Goal: Information Seeking & Learning: Learn about a topic

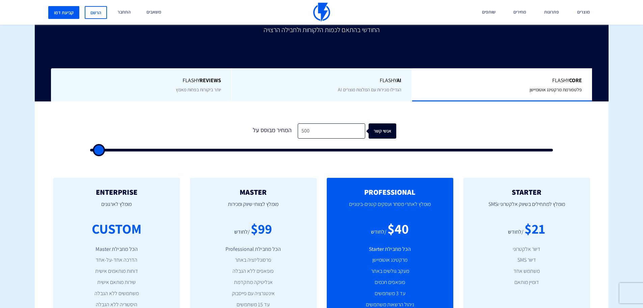
scroll to position [270, 0]
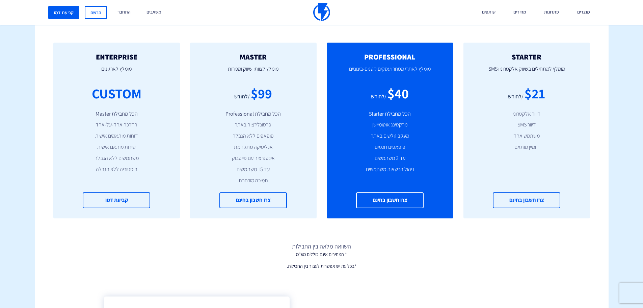
click at [113, 152] on ul "הכל מחבילת Master הדרכה אחד-על-אחד דוחות מותאמים אישית שירות מותאם אישית משתמשי…" at bounding box center [116, 141] width 106 height 63
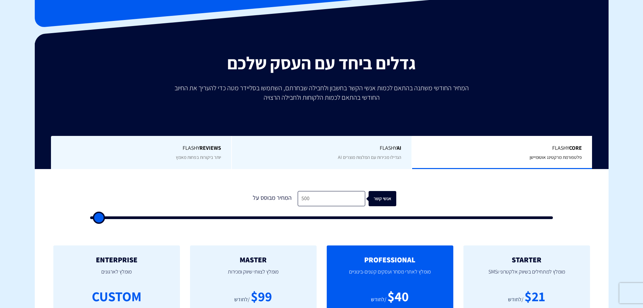
scroll to position [0, 0]
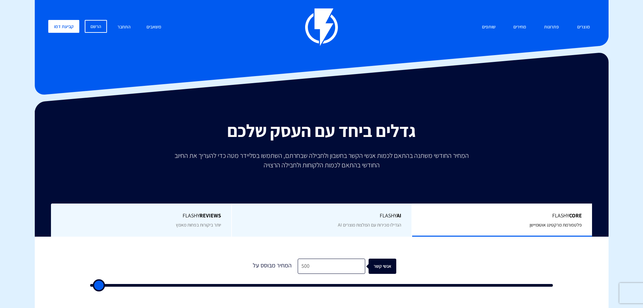
scroll to position [101, 0]
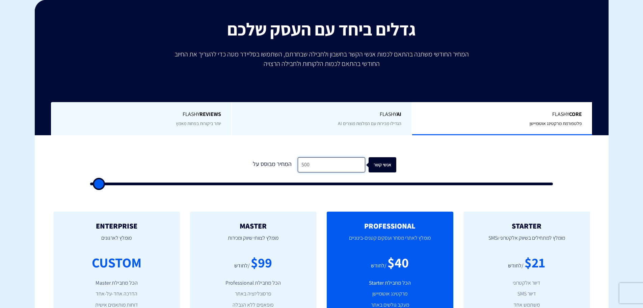
click at [309, 163] on input "500" at bounding box center [332, 164] width 68 height 15
type input "1,500"
type input "1500"
type input "2,500"
type input "2500"
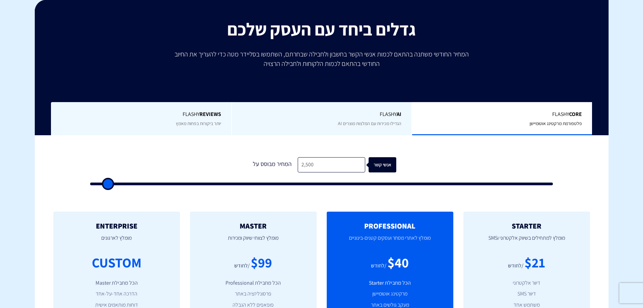
type input "4,000"
type input "4000"
type input "5,500"
type input "5500"
type input "6,500"
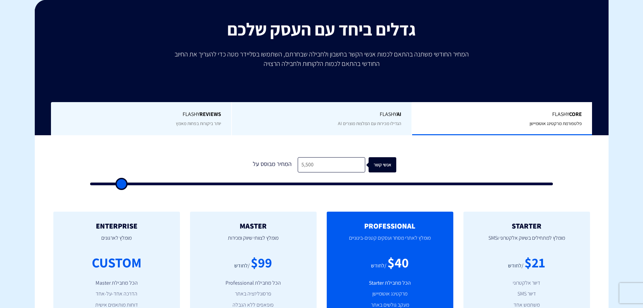
type input "6500"
type input "7,000"
type input "7000"
type input "7,500"
drag, startPoint x: 98, startPoint y: 185, endPoint x: 130, endPoint y: 186, distance: 32.1
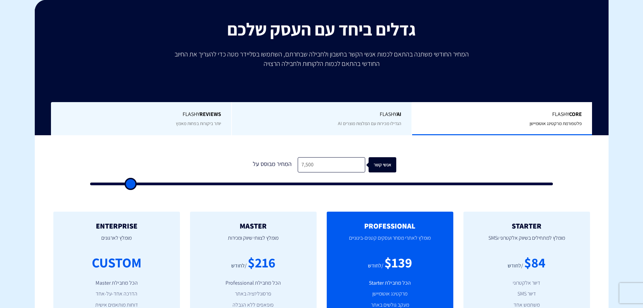
type input "7500"
click at [130, 185] on input "range" at bounding box center [321, 183] width 463 height 3
type input "8,000"
type input "8000"
type input "9,000"
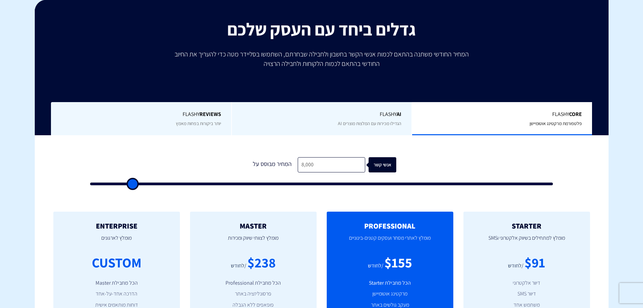
type input "9000"
type input "9,500"
type input "9500"
type input "10,000"
type input "10000"
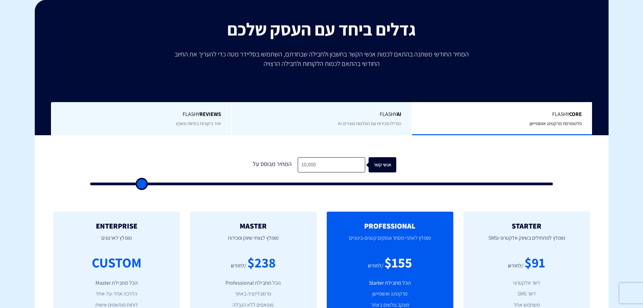
type input "10,500"
type input "10500"
type input "11,000"
type input "11000"
type input "11,500"
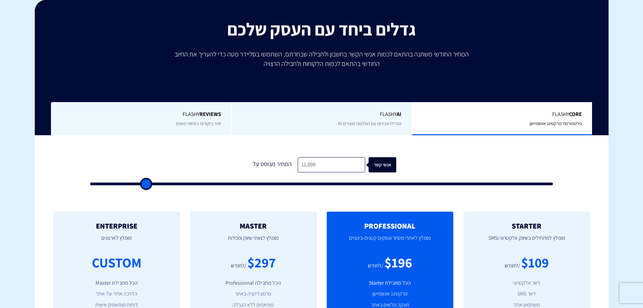
type input "11500"
type input "11,000"
type input "11000"
type input "10,500"
type input "10500"
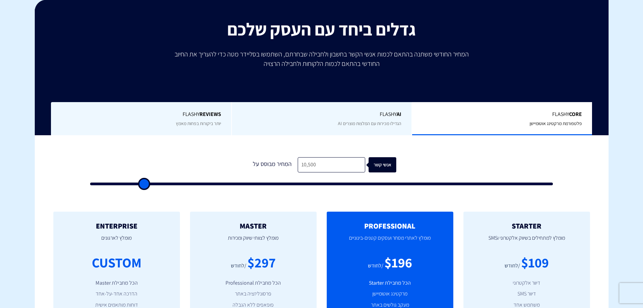
type input "10,000"
drag, startPoint x: 130, startPoint y: 186, endPoint x: 141, endPoint y: 186, distance: 10.8
type input "10000"
click at [141, 185] on input "range" at bounding box center [321, 183] width 463 height 3
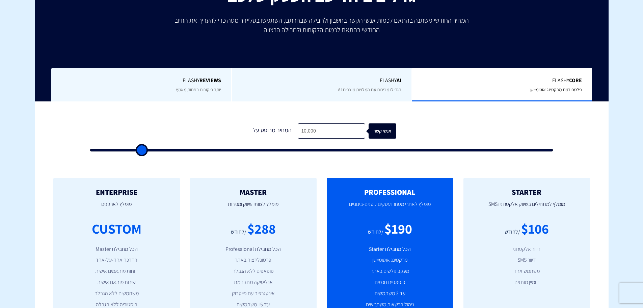
scroll to position [169, 0]
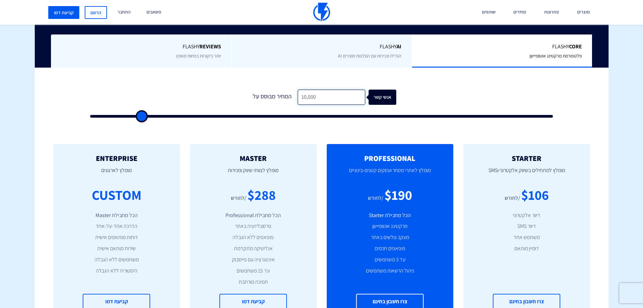
drag, startPoint x: 331, startPoint y: 97, endPoint x: 285, endPoint y: 96, distance: 46.3
click at [285, 96] on div "המחיר מבוסס על 10,000 אנשי קשר" at bounding box center [321, 96] width 149 height 15
type input "2"
type input "500"
type input "25"
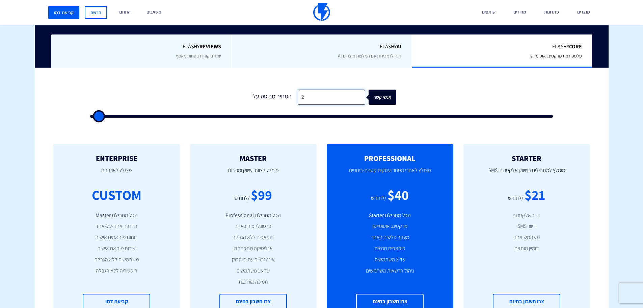
type input "500"
type input "2"
type input "500"
type input "20"
type input "500"
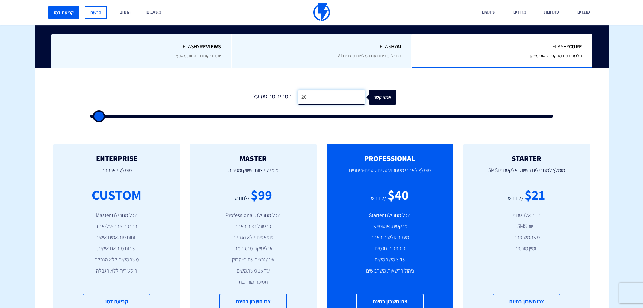
type input "200"
type input "500"
type input "2,000"
type input "2000"
type input "20,000"
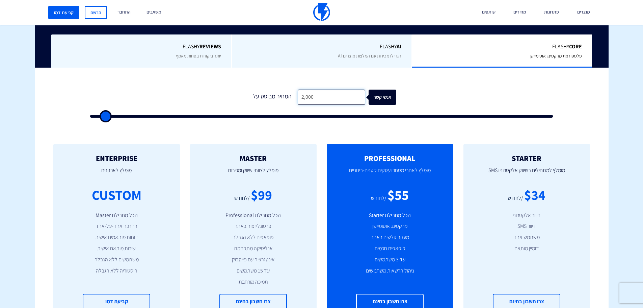
type input "20000"
type input "200,000"
type input "100000"
click at [324, 99] on input "200,000" at bounding box center [332, 96] width 68 height 15
type input "20,000"
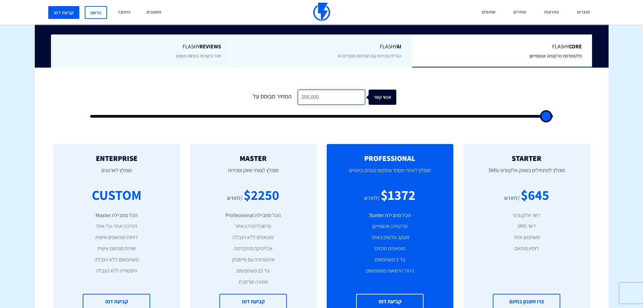
type input "20000"
type input "2,000"
type input "2000"
type input "200"
type input "500"
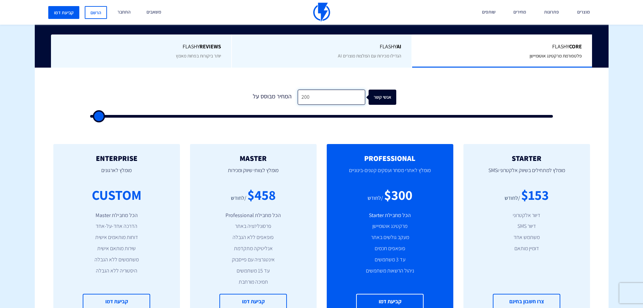
type input "20"
type input "500"
type input "2"
type input "500"
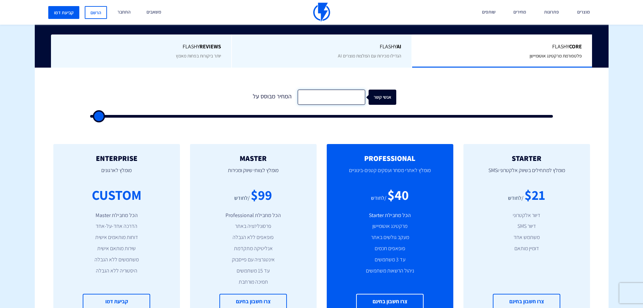
type input "1"
type input "500"
type input "10"
type input "500"
type input "100"
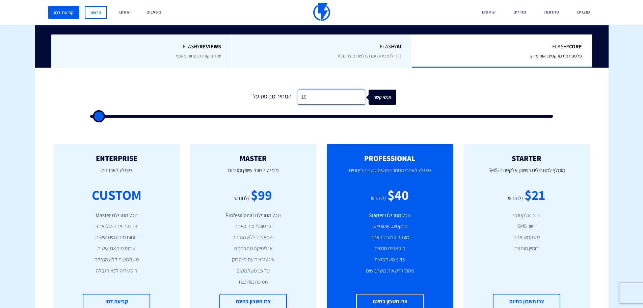
type input "500"
type input "1,000"
type input "1000"
type input "10,000"
type input "10000"
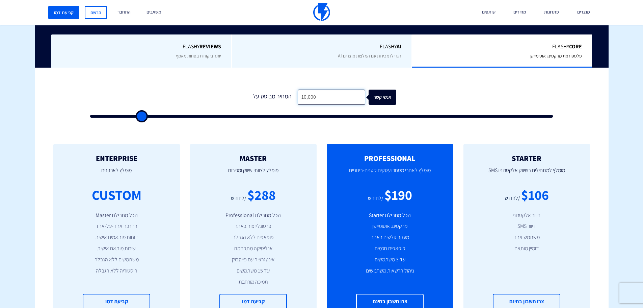
type input "1,000"
type input "1000"
type input "100"
type input "500"
type input "10"
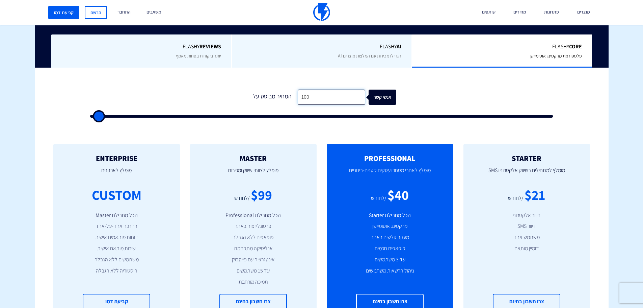
type input "500"
type input "1"
type input "500"
type input "3"
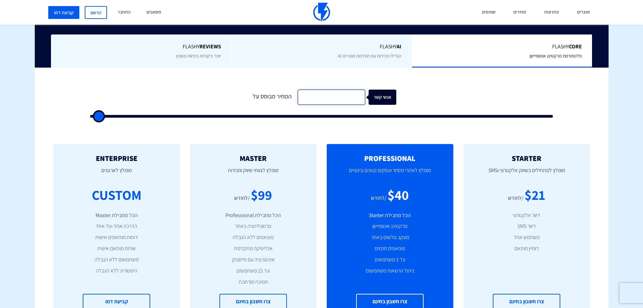
type input "500"
type input "30"
type input "500"
type input "300"
type input "500"
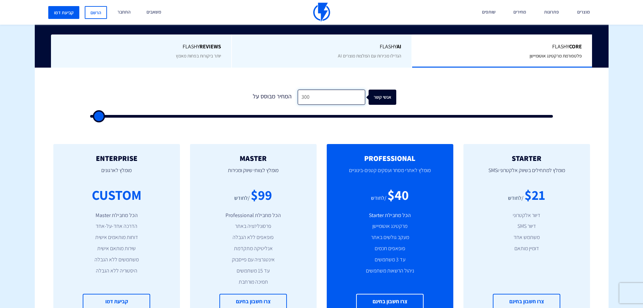
type input "3,000"
type input "3000"
type input "30,000"
type input "30000"
type input "30,000"
